Goal: Information Seeking & Learning: Learn about a topic

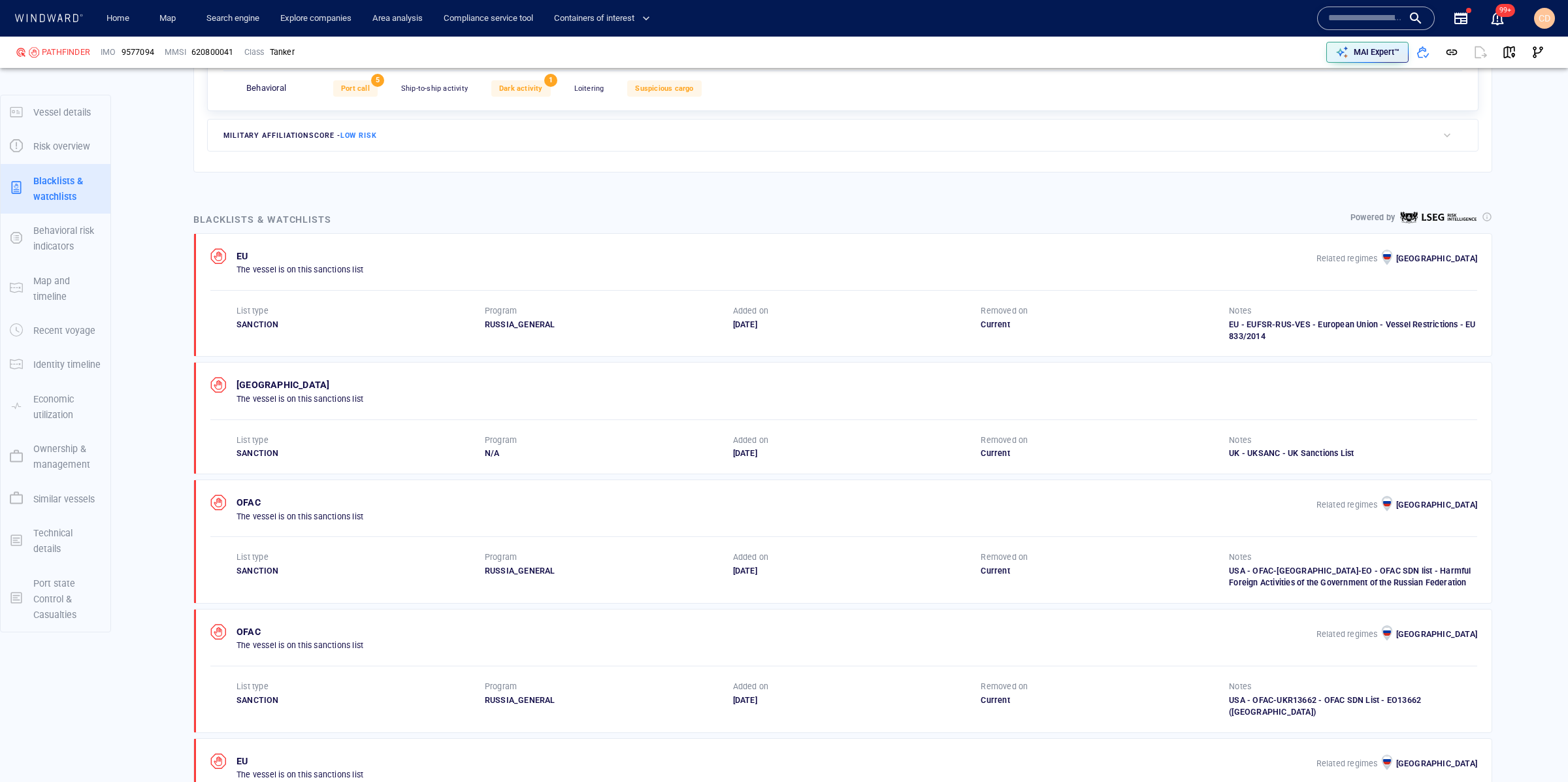
scroll to position [691, 0]
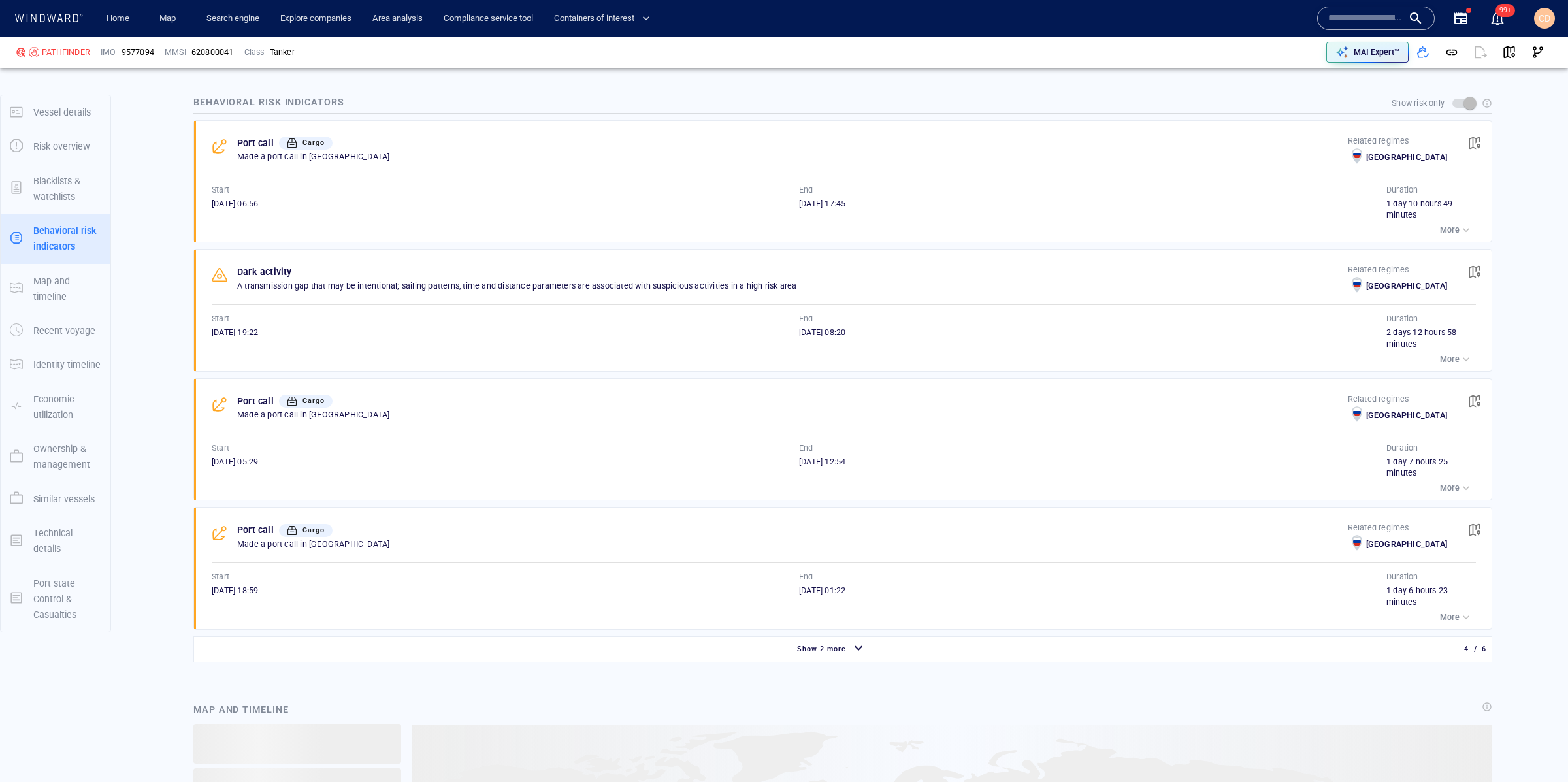
scroll to position [1506, 0]
click at [1458, 479] on div "More" at bounding box center [1456, 485] width 33 height 13
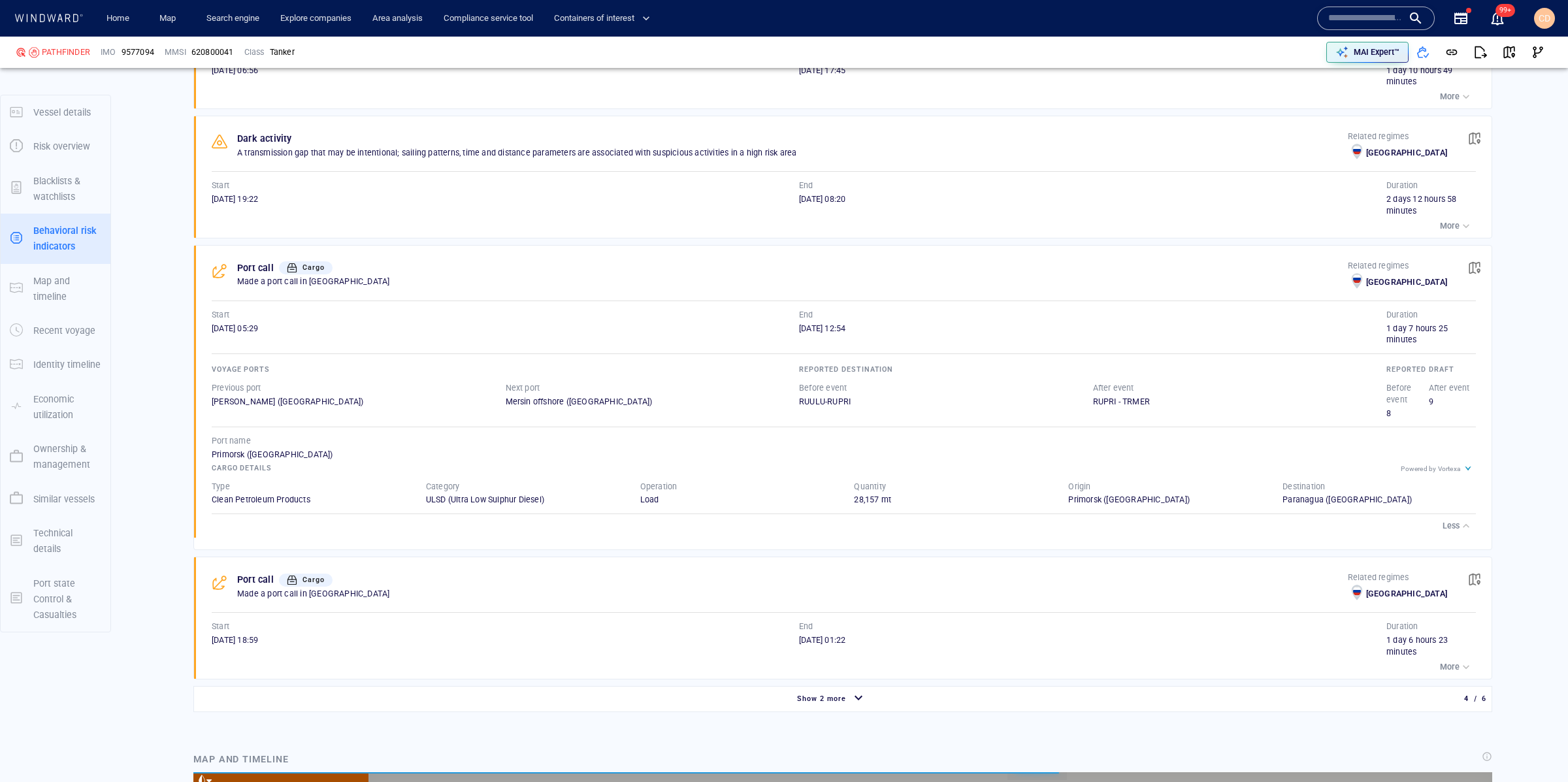
scroll to position [5938, 0]
drag, startPoint x: 1145, startPoint y: 489, endPoint x: 1048, endPoint y: 489, distance: 97.0
click at [1048, 489] on div "Type Clean Petroleum Products Category ULSD (Ultra Low Sulphur Diesel) Operatio…" at bounding box center [844, 494] width 1290 height 52
click at [1454, 661] on p "More" at bounding box center [1449, 666] width 20 height 12
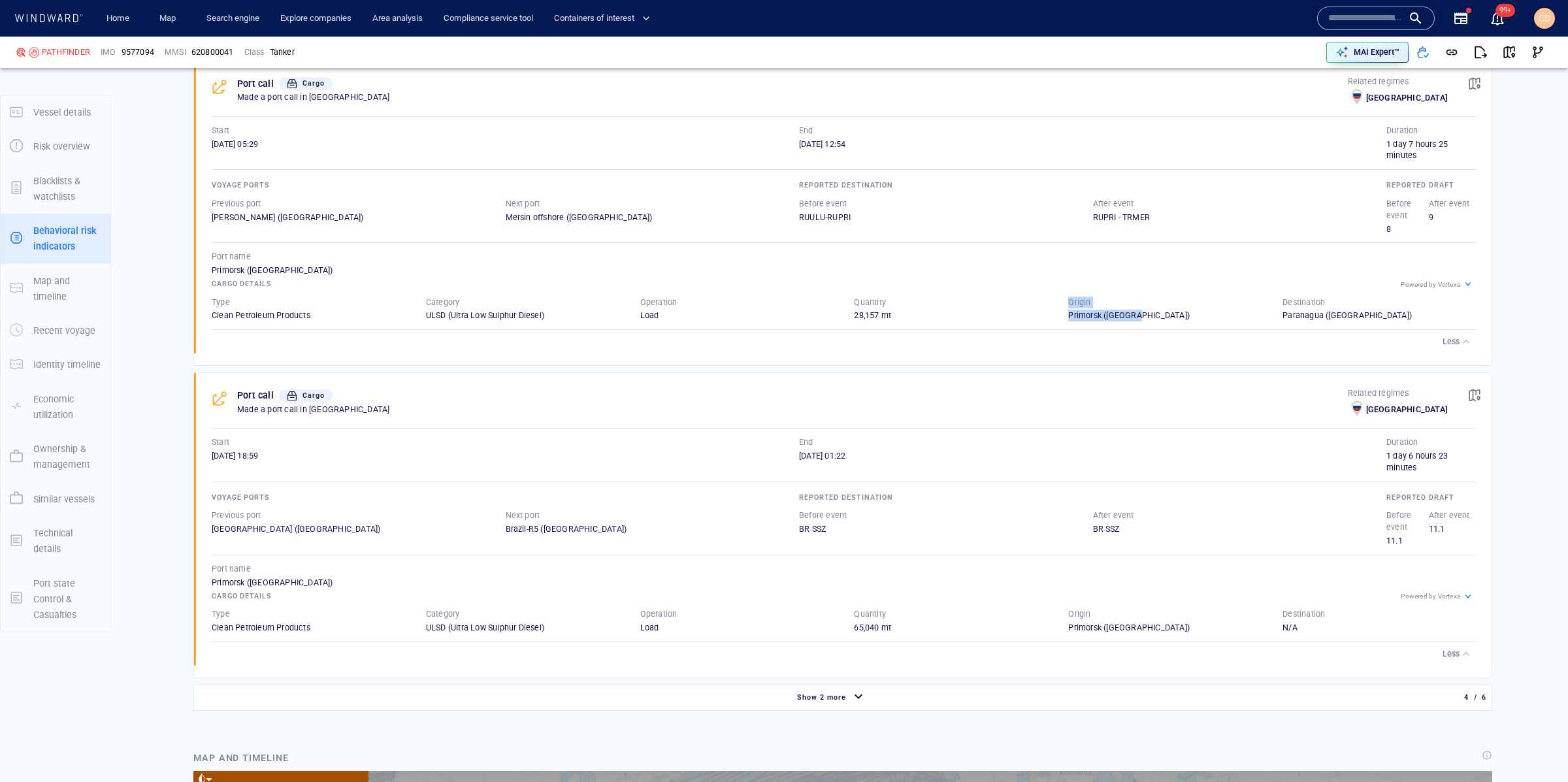
scroll to position [1824, 0]
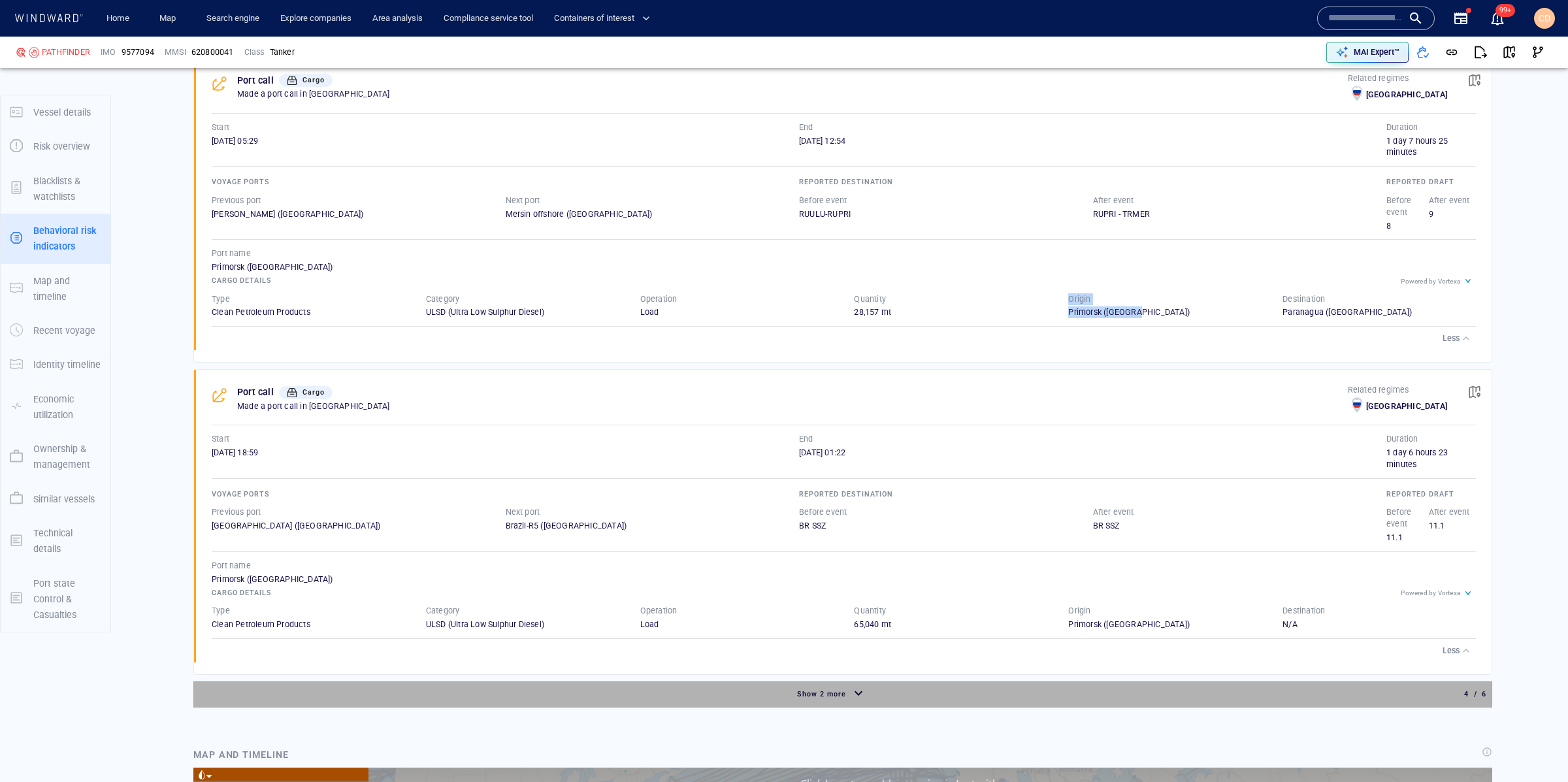
click at [840, 690] on span "Show 2 more" at bounding box center [822, 694] width 49 height 8
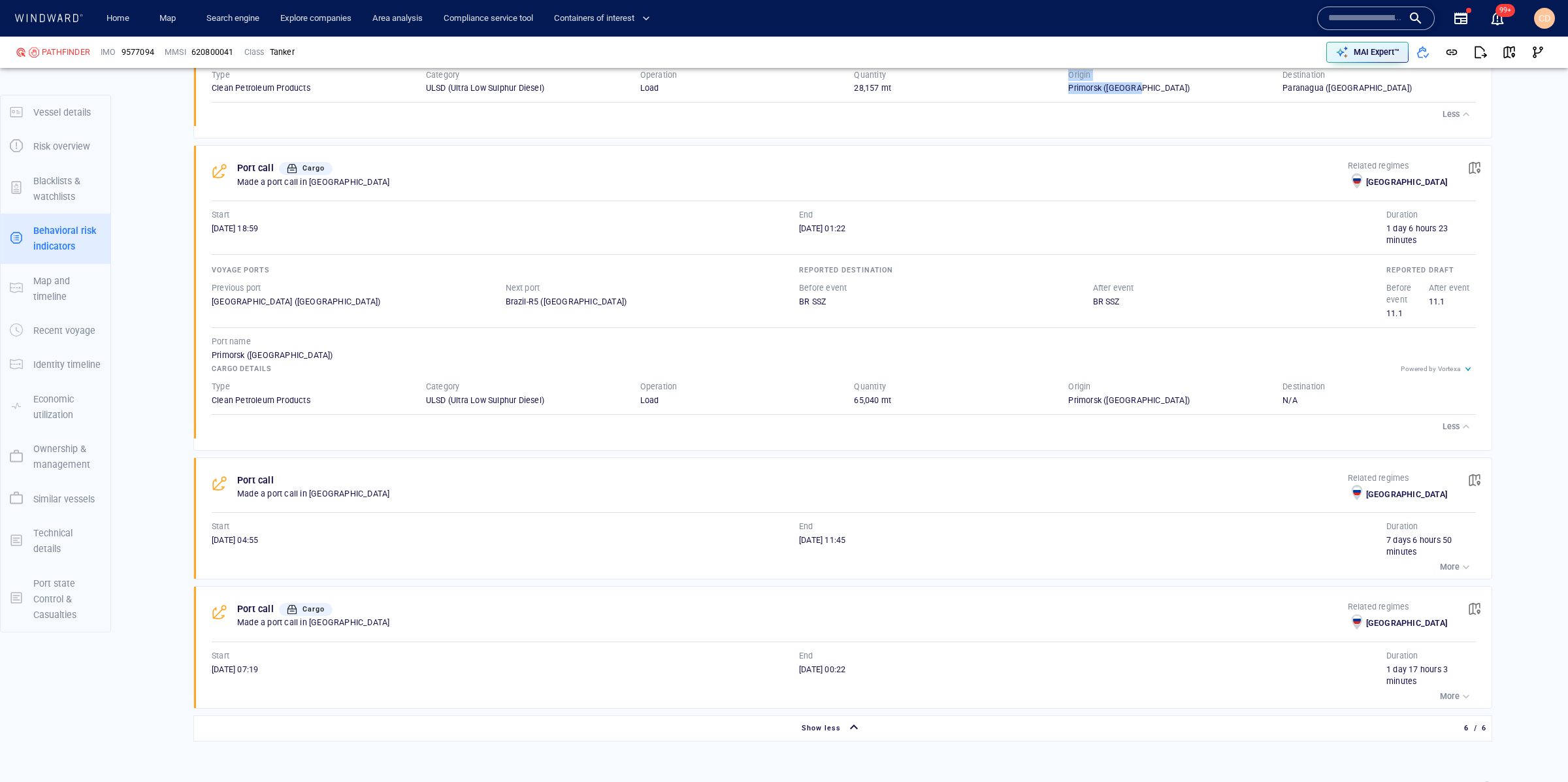
scroll to position [2334, 0]
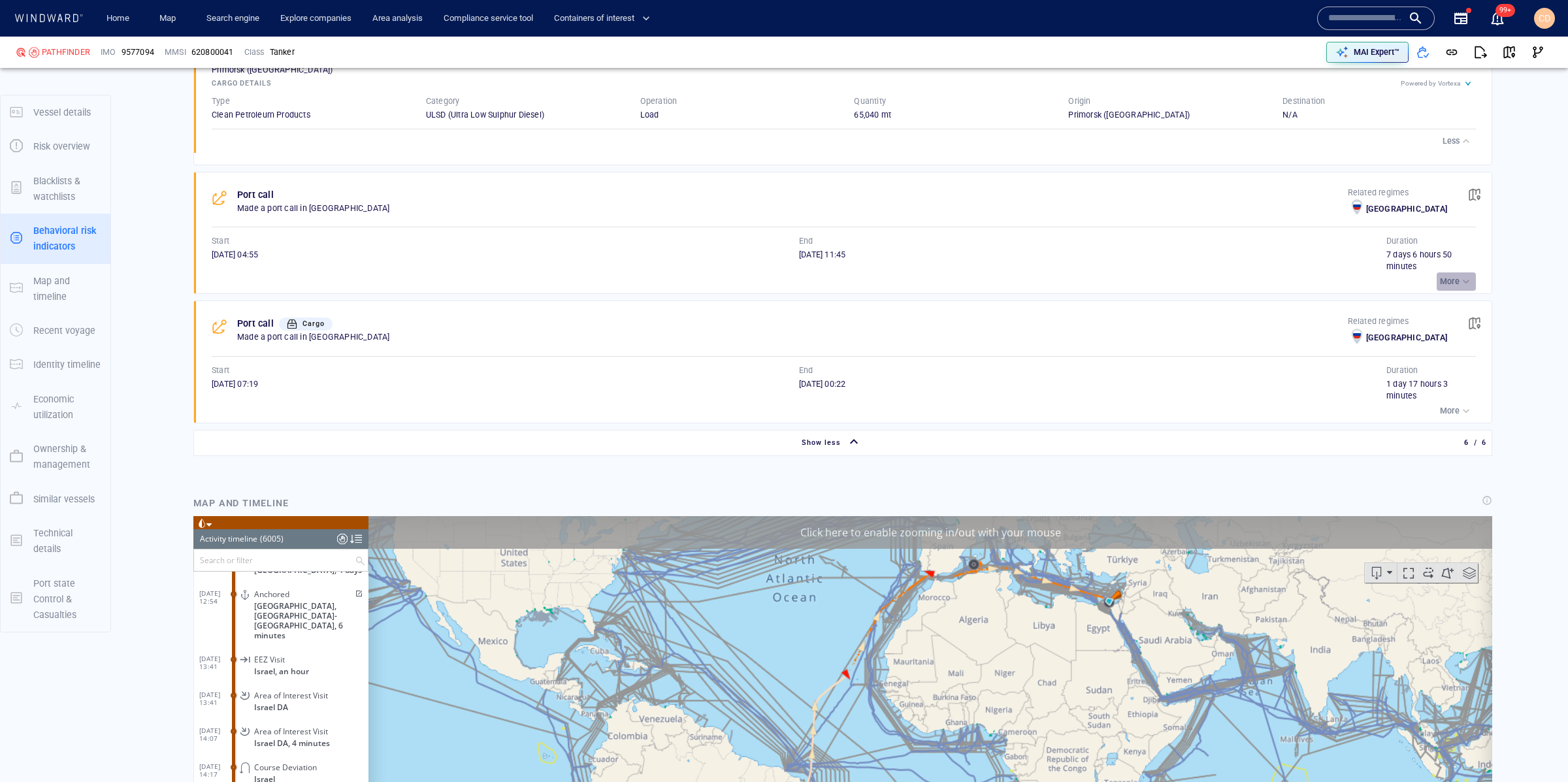
click at [1454, 275] on p "More" at bounding box center [1449, 281] width 20 height 12
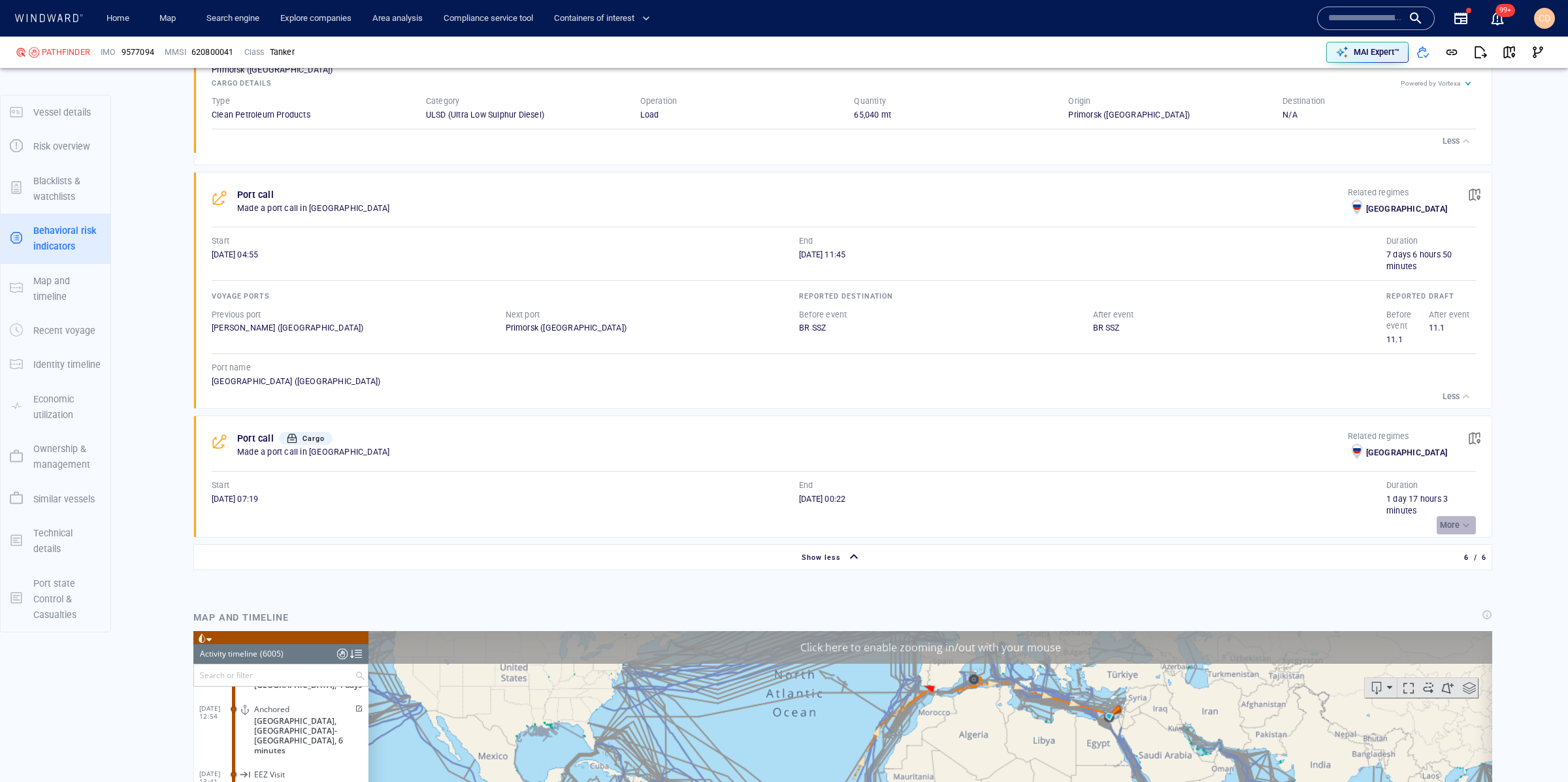
click at [1469, 519] on div "button" at bounding box center [1466, 525] width 13 height 13
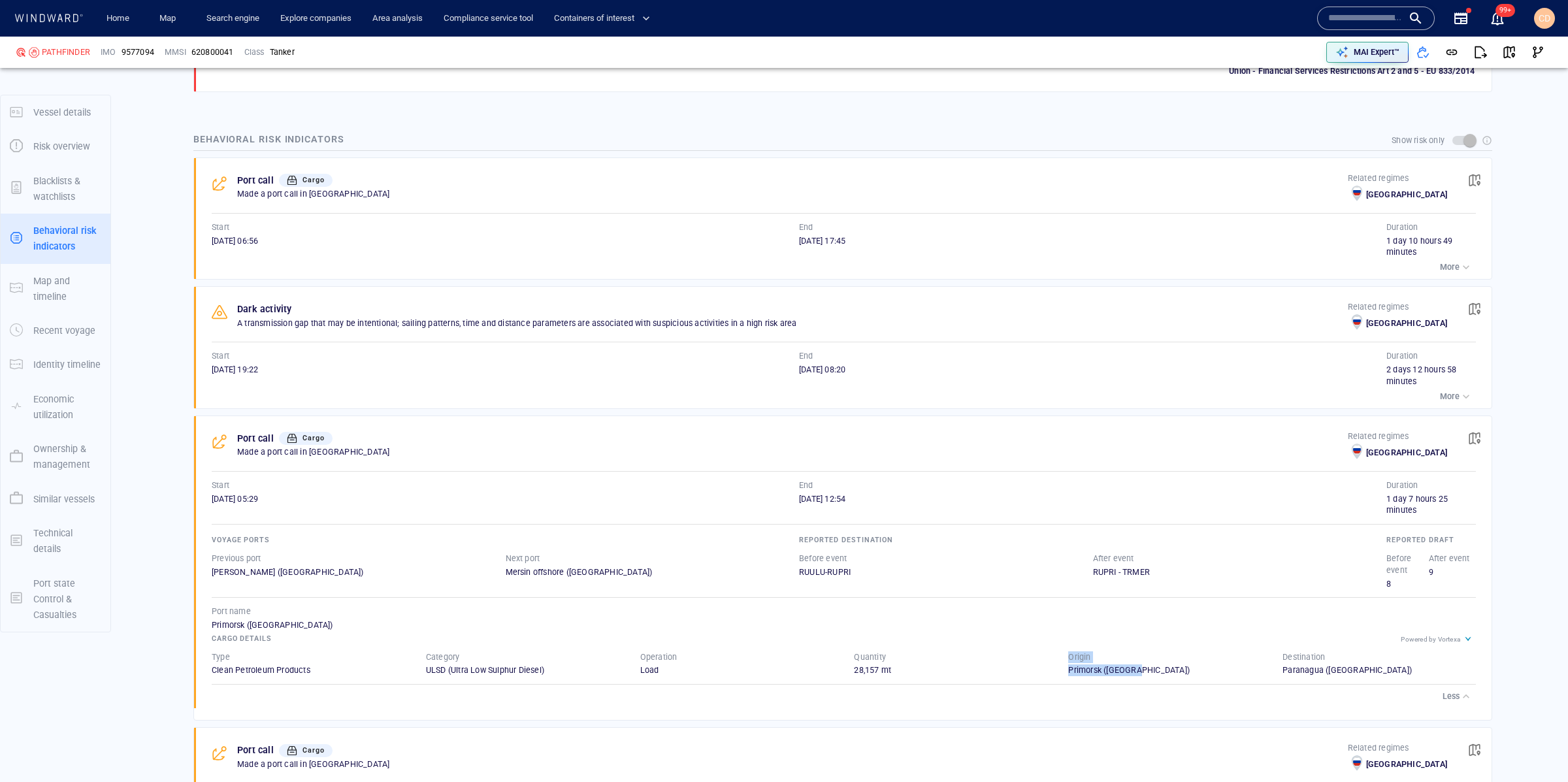
scroll to position [1461, 0]
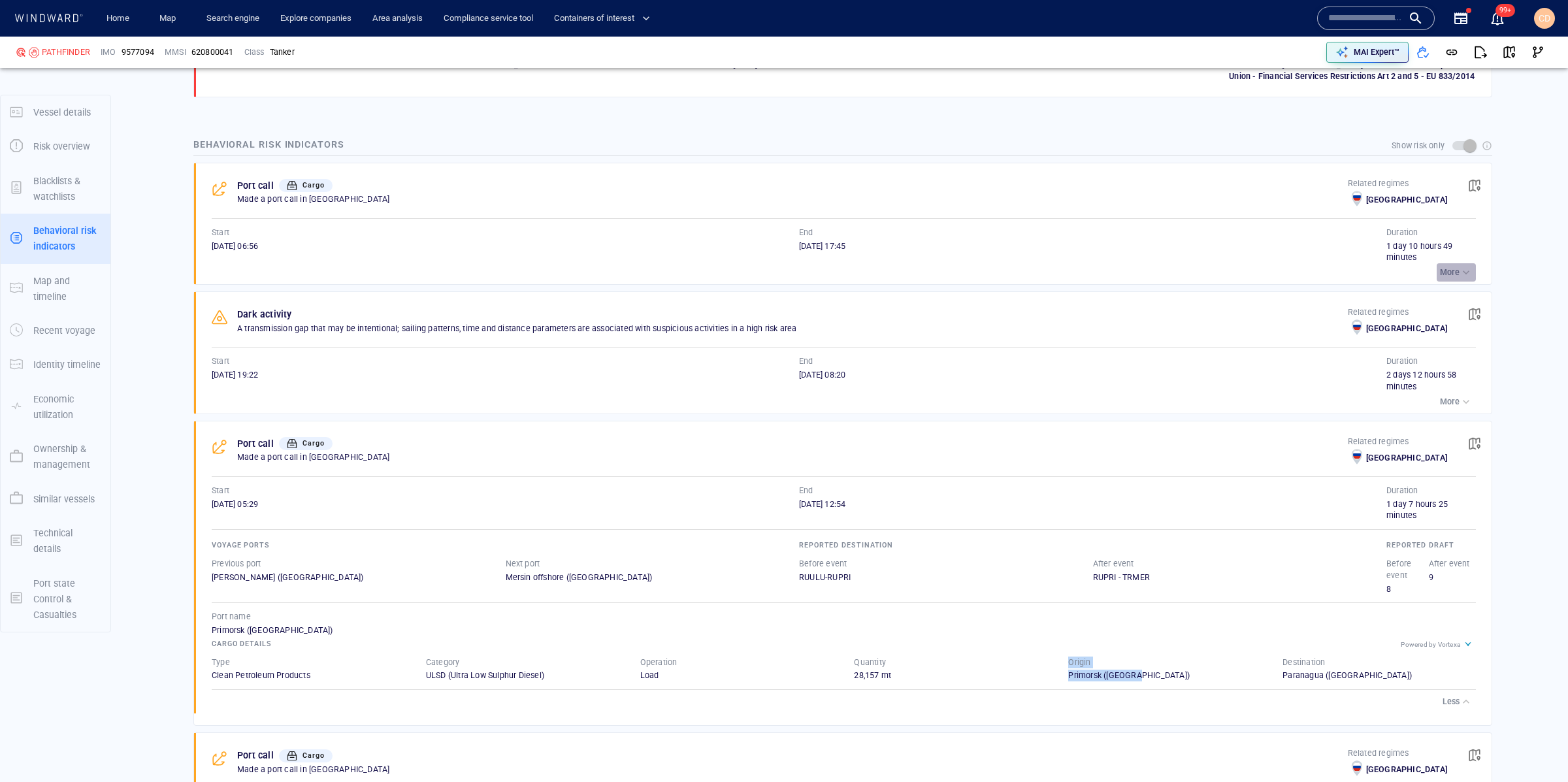
click at [1460, 266] on div "button" at bounding box center [1466, 272] width 13 height 13
